Goal: Information Seeking & Learning: Learn about a topic

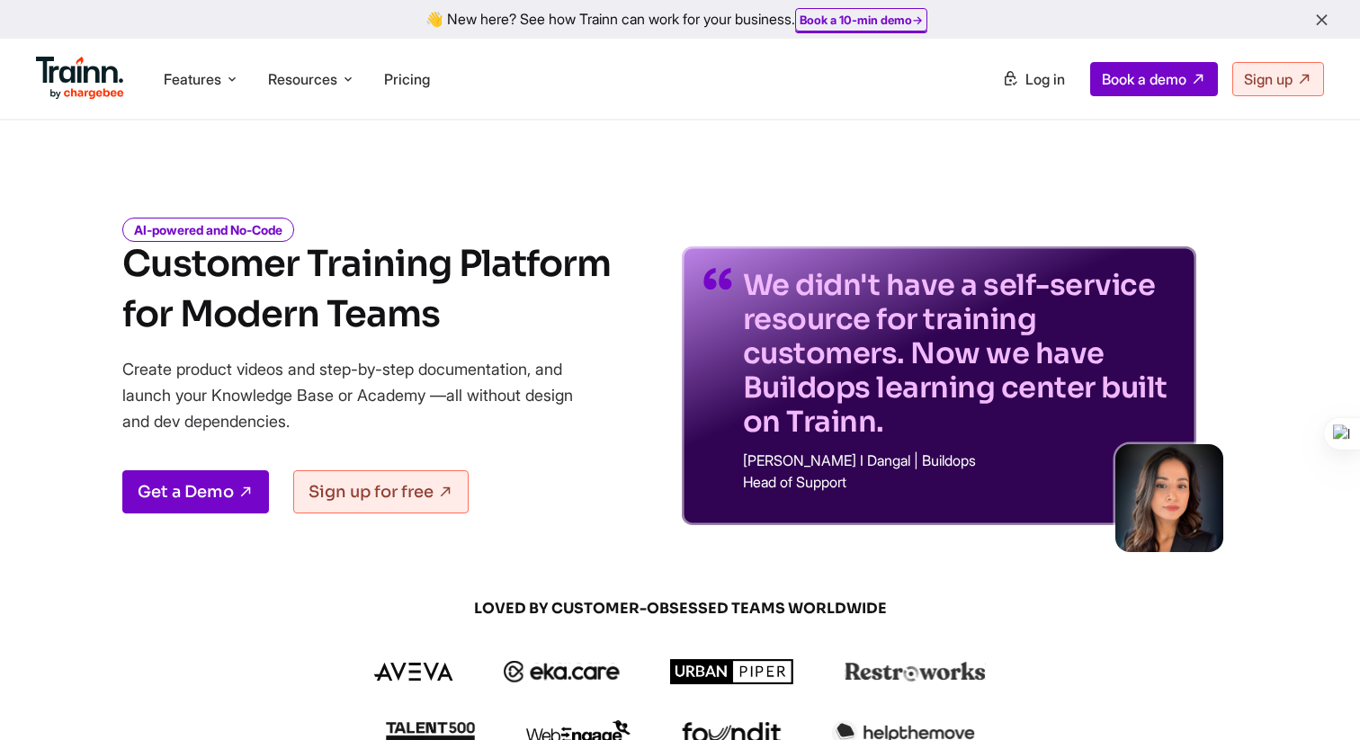
click at [403, 93] on li "Pricing" at bounding box center [407, 79] width 60 height 34
click at [417, 87] on li "Pricing" at bounding box center [407, 79] width 60 height 34
click at [417, 84] on span "Pricing" at bounding box center [407, 79] width 46 height 18
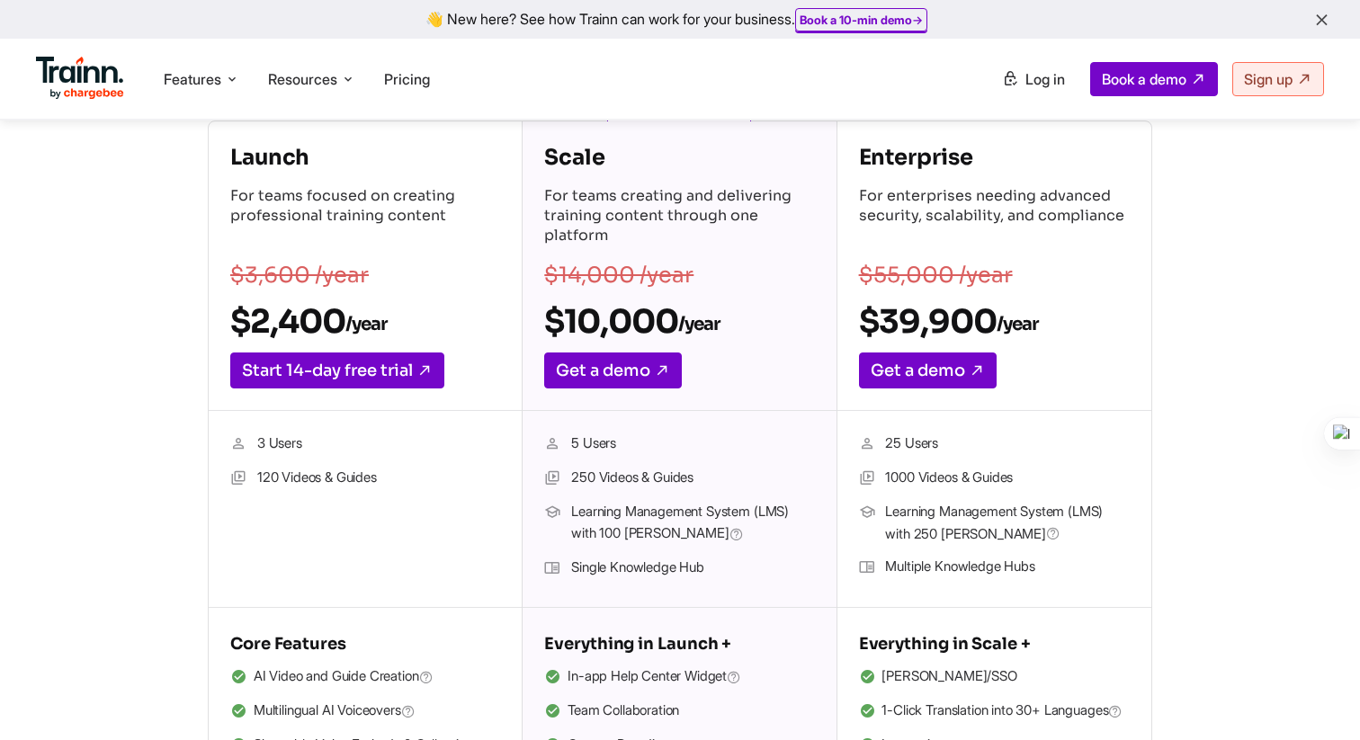
scroll to position [290, 0]
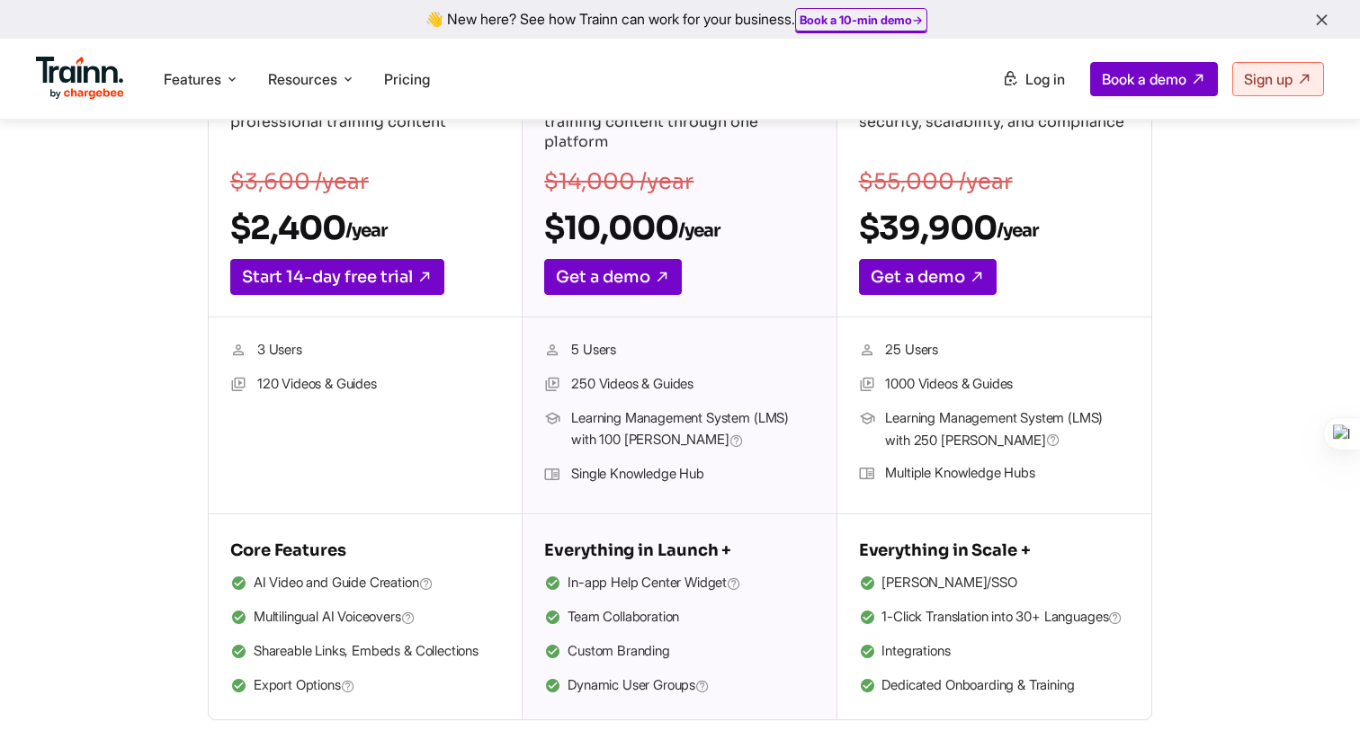
scroll to position [399, 0]
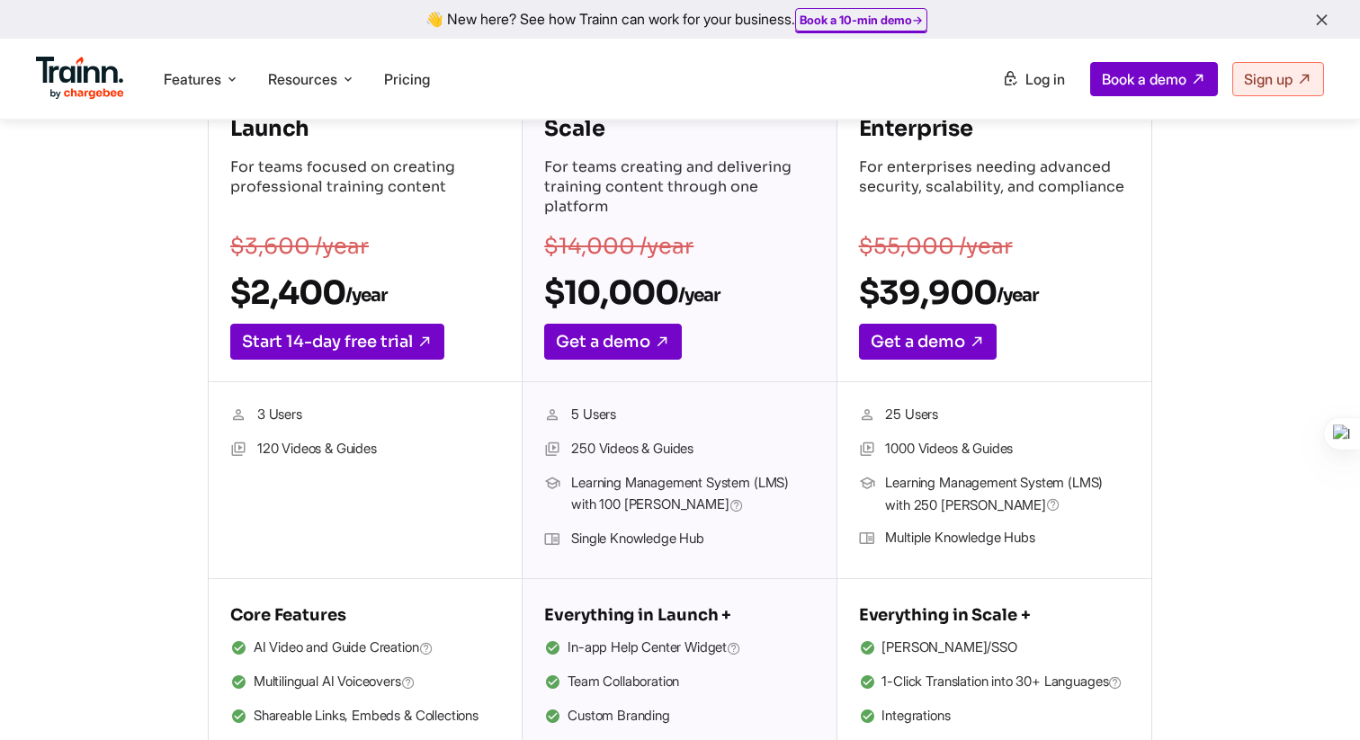
scroll to position [309, 0]
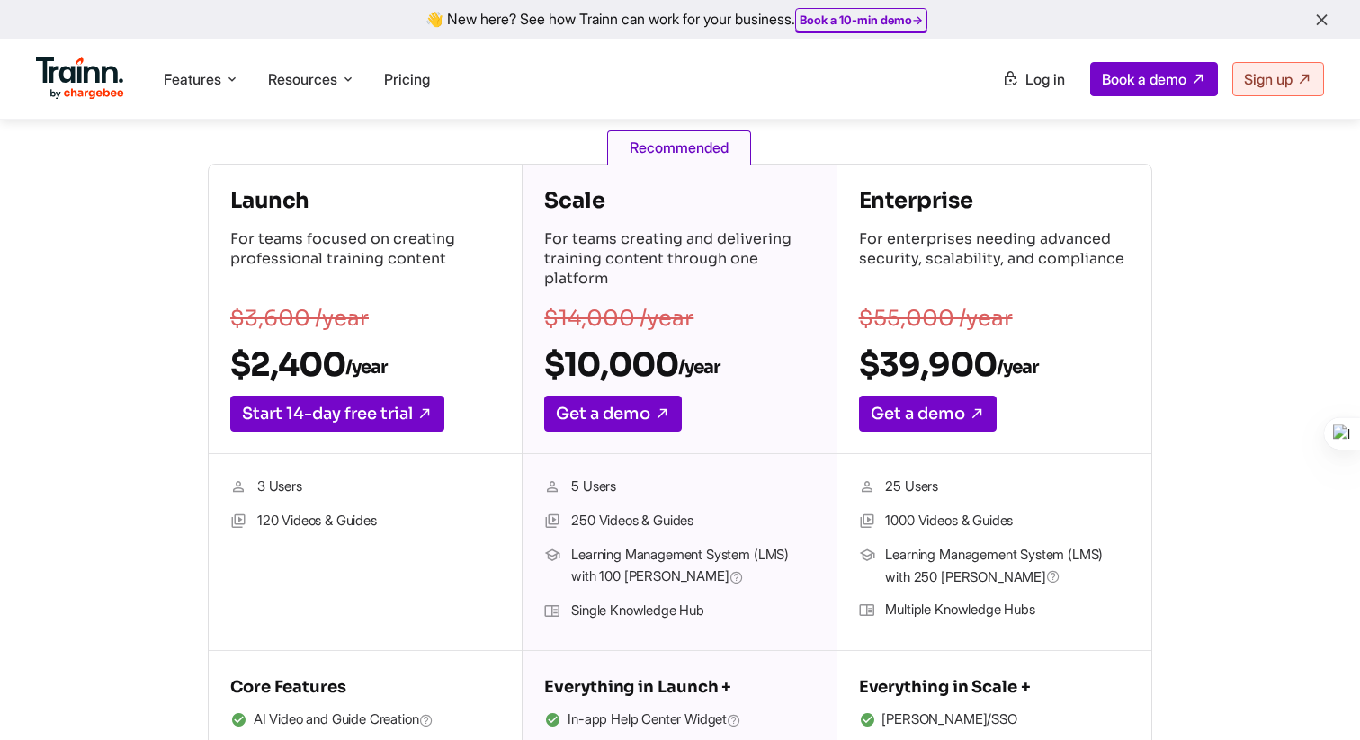
scroll to position [260, 0]
